Goal: Find specific page/section: Find specific page/section

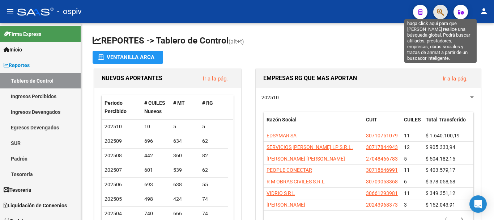
click at [441, 10] on icon "button" at bounding box center [440, 12] width 7 height 8
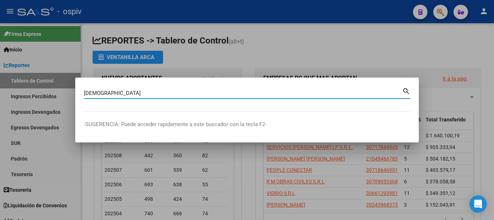
type input "[DEMOGRAPHIC_DATA]"
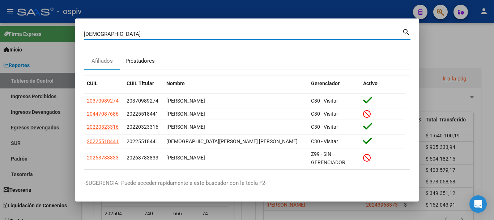
click at [145, 61] on div "Prestadores" at bounding box center [140, 61] width 29 height 8
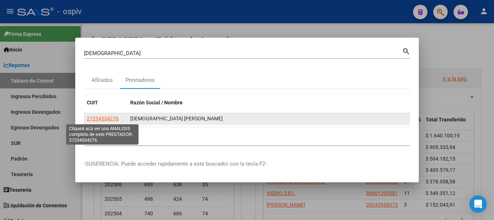
click at [107, 119] on span "27234534276" at bounding box center [103, 118] width 32 height 6
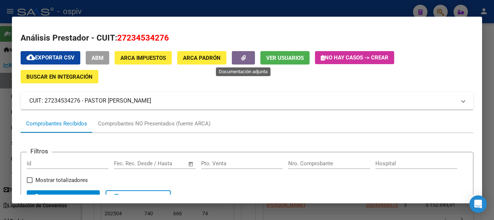
click at [243, 56] on icon "button" at bounding box center [243, 57] width 5 height 5
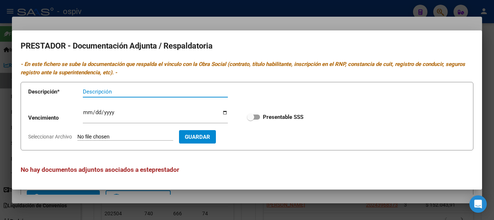
click at [281, 32] on mat-dialog-container "PRESTADOR - Documentación Adjunta / Respaldatoria - En este fichero se sube la …" at bounding box center [247, 109] width 470 height 158
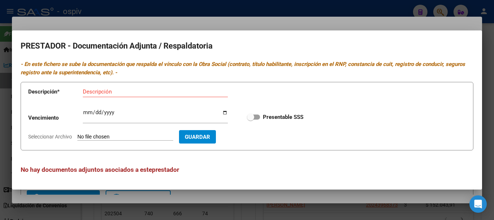
click at [289, 24] on div at bounding box center [247, 110] width 494 height 220
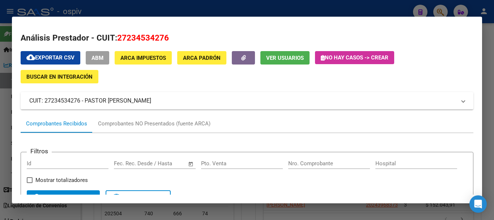
click at [297, 56] on span "Ver Usuarios" at bounding box center [285, 58] width 38 height 7
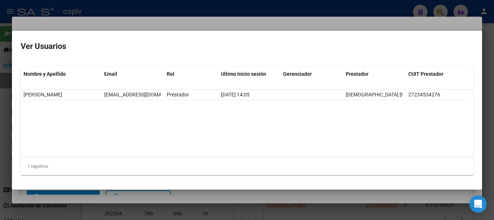
click at [259, 21] on div at bounding box center [247, 110] width 494 height 220
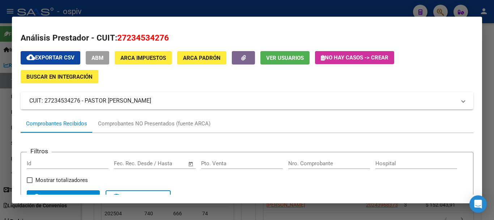
click at [95, 56] on span "ABM" at bounding box center [98, 58] width 12 height 7
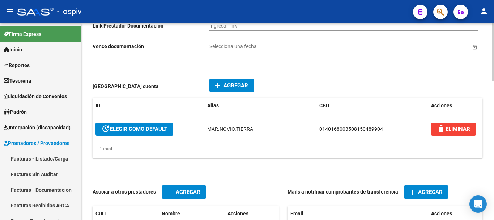
scroll to position [398, 0]
